Goal: Contribute content

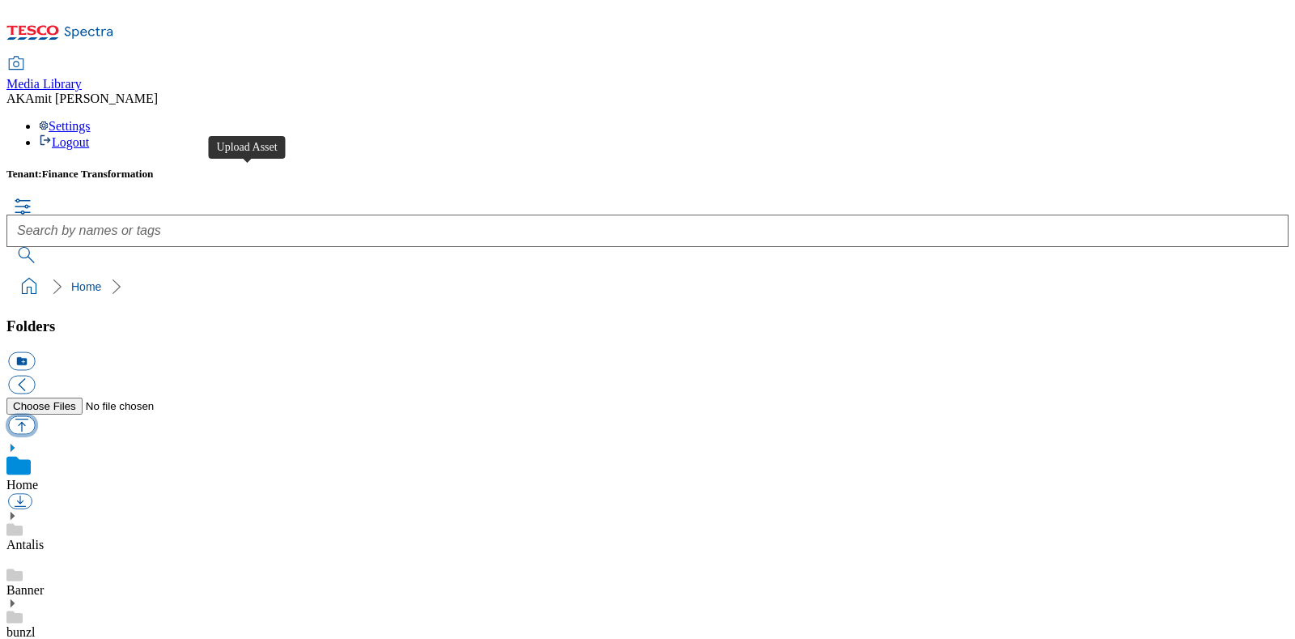
click at [35, 415] on button "button" at bounding box center [21, 424] width 27 height 19
type input "C:\fakepath\700000438001 .jpg"
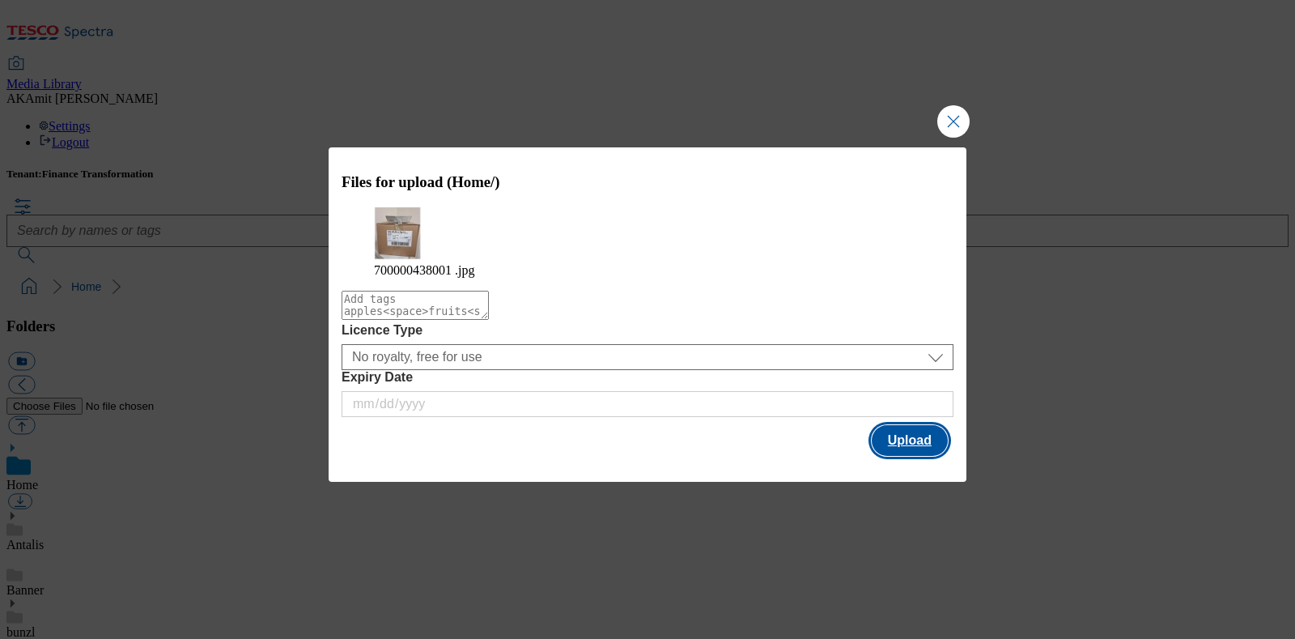
click at [905, 439] on button "Upload" at bounding box center [910, 440] width 76 height 31
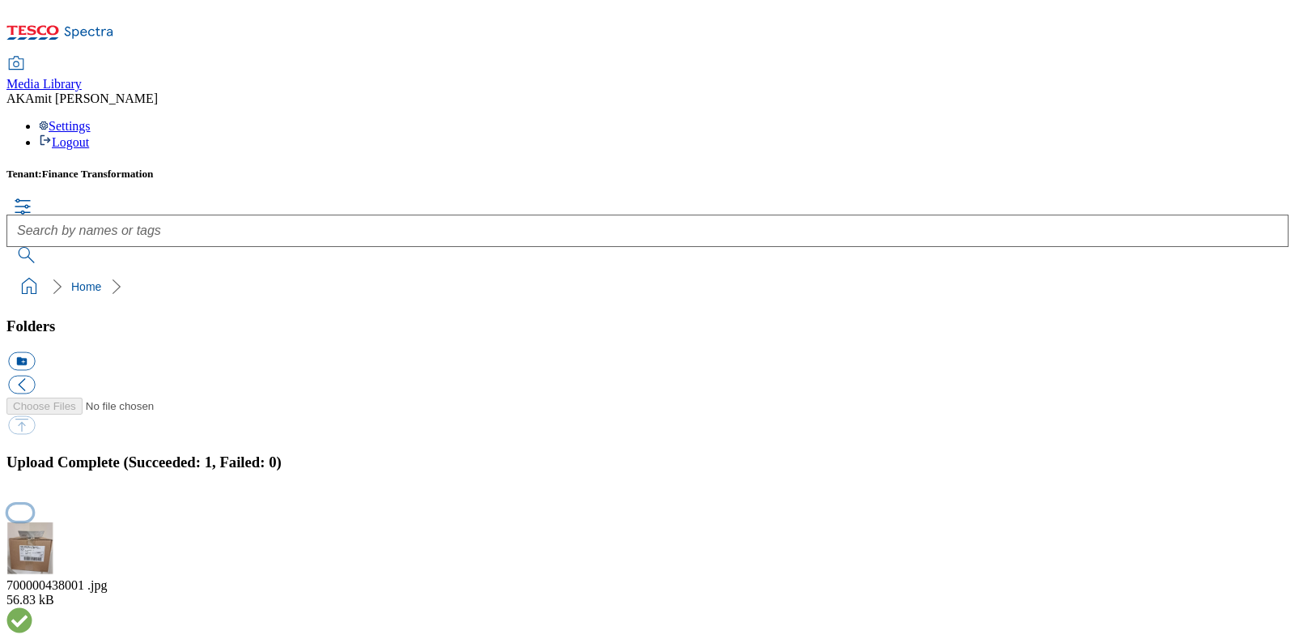
click at [32, 505] on button "button" at bounding box center [20, 512] width 24 height 15
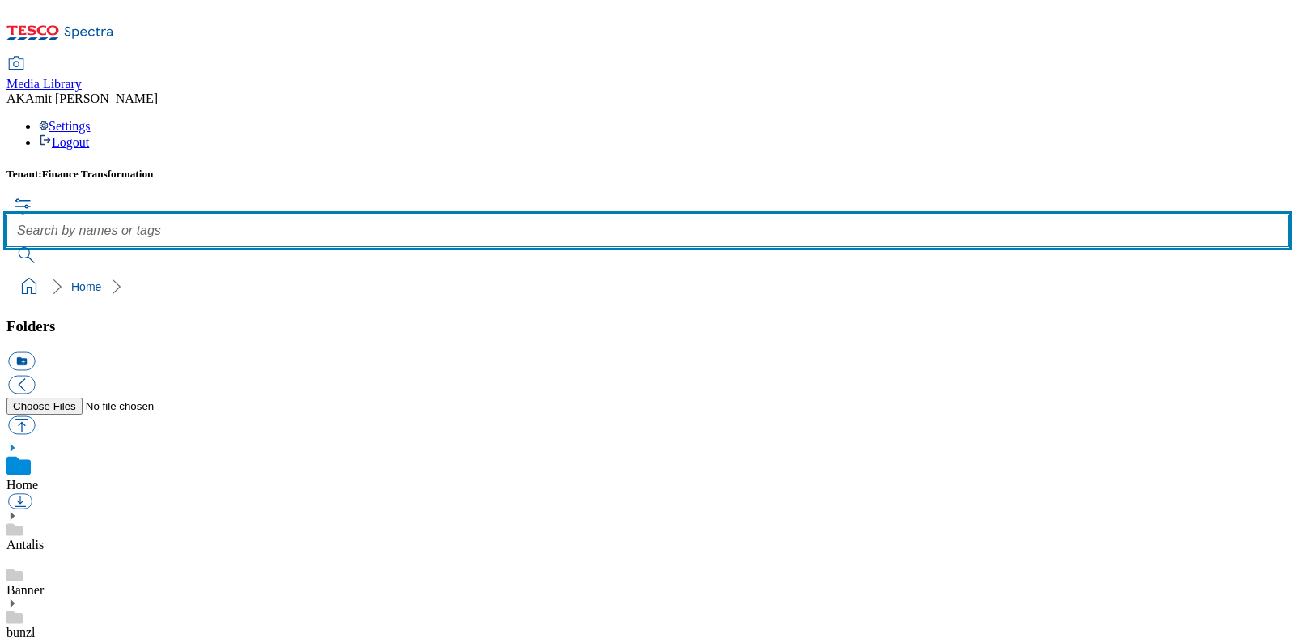
click at [644, 215] on input "text" at bounding box center [647, 231] width 1282 height 32
paste input "700000438001"
type input "700000438001"
click at [6, 247] on button "submit" at bounding box center [27, 255] width 42 height 16
